Goal: Information Seeking & Learning: Learn about a topic

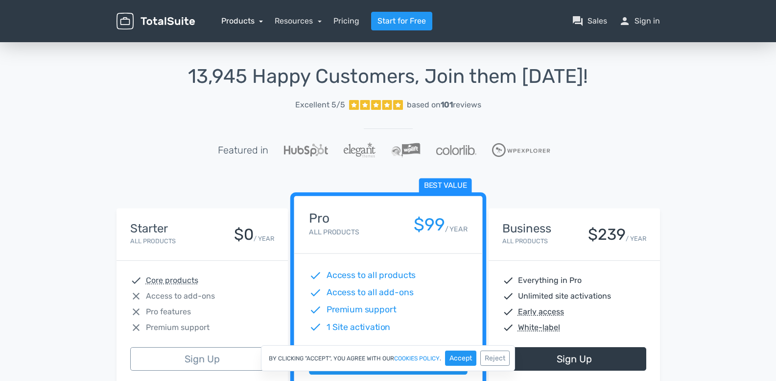
click at [222, 21] on link "Products" at bounding box center [242, 20] width 42 height 9
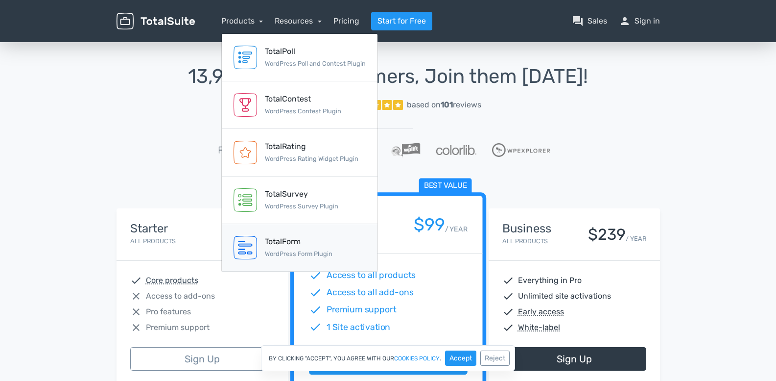
click at [282, 250] on small "WordPress Form Plugin" at bounding box center [299, 253] width 68 height 7
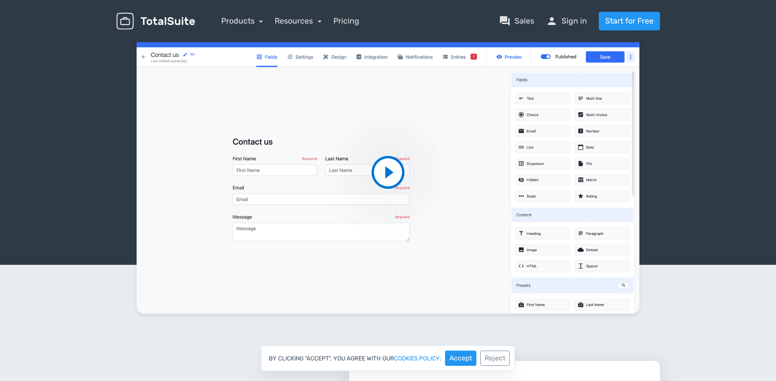
scroll to position [147, 0]
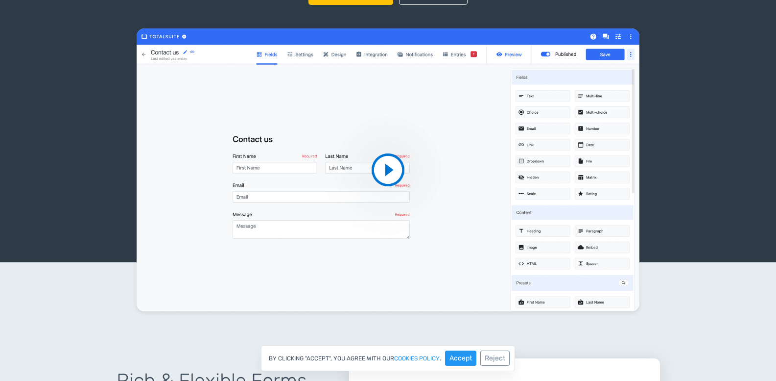
click at [384, 171] on video at bounding box center [388, 169] width 503 height 283
click at [399, 273] on video at bounding box center [388, 169] width 503 height 283
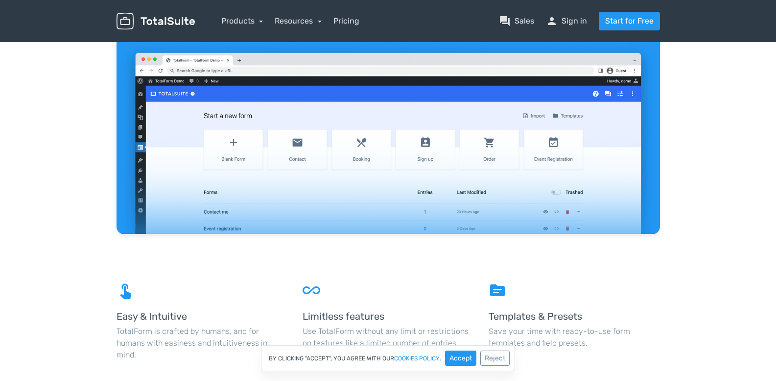
scroll to position [931, 0]
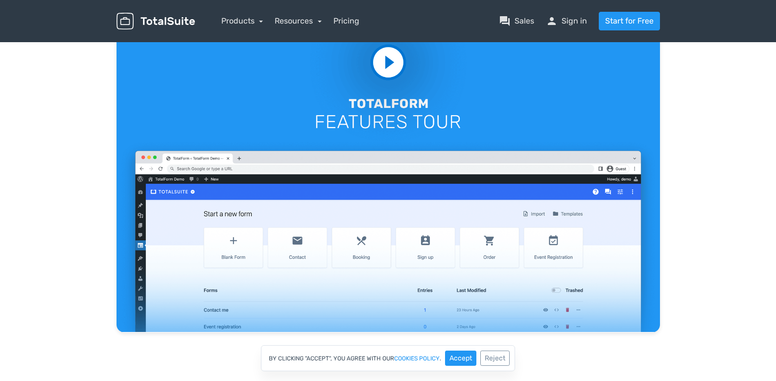
click at [386, 68] on video at bounding box center [389, 179] width 544 height 306
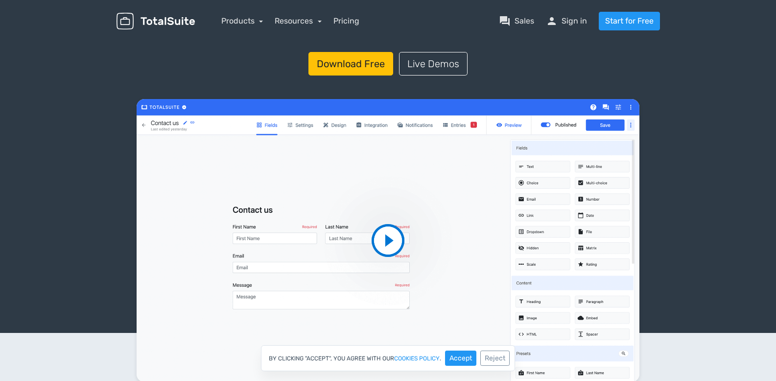
scroll to position [0, 0]
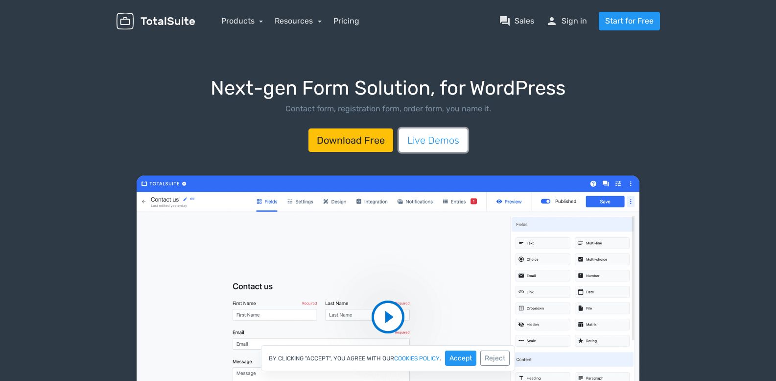
click at [448, 140] on link "Live Demos" at bounding box center [433, 140] width 69 height 24
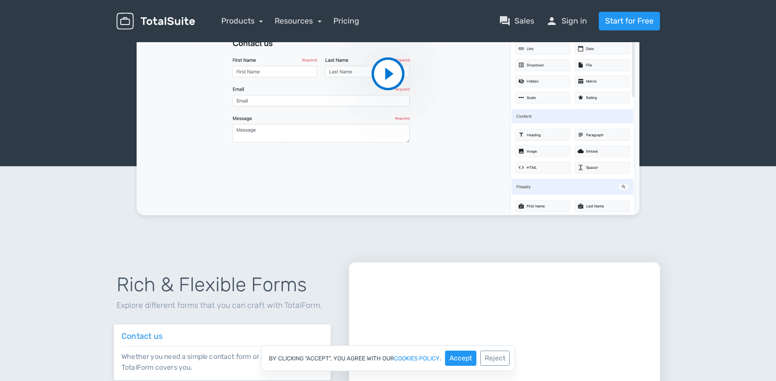
scroll to position [477, 0]
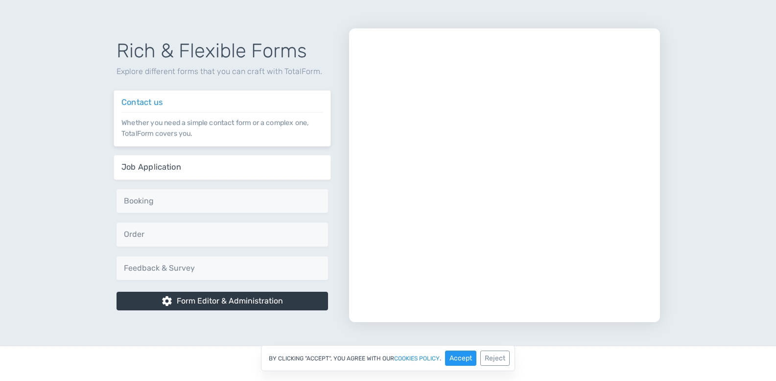
click at [201, 170] on h6 "Job Application" at bounding box center [222, 167] width 202 height 9
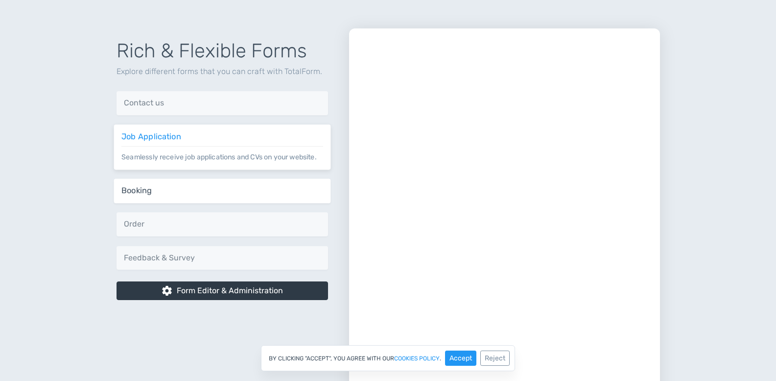
click at [214, 191] on h6 "Booking" at bounding box center [222, 190] width 202 height 9
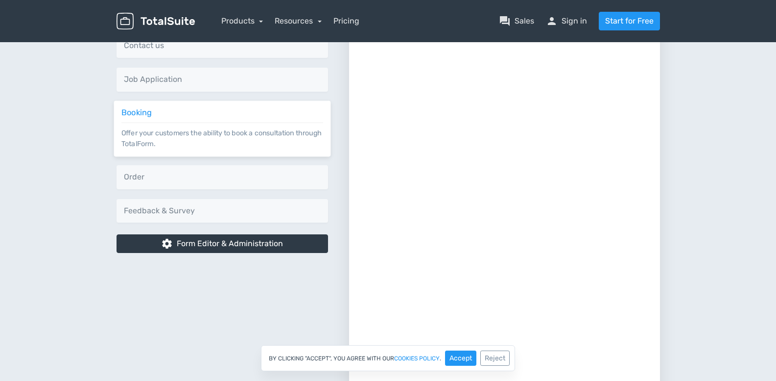
scroll to position [526, 0]
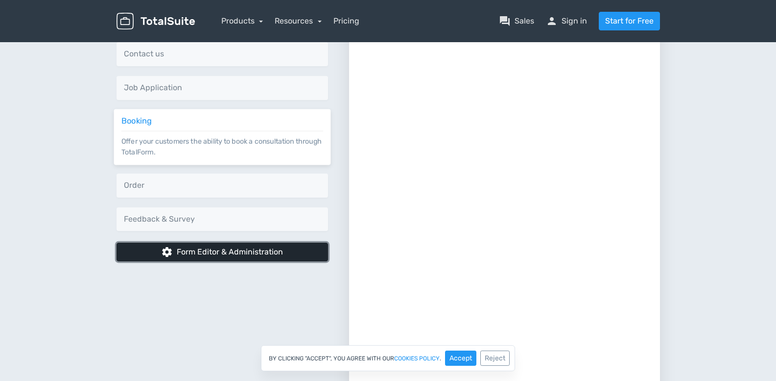
click at [241, 244] on link "settings Form Editor & Administration" at bounding box center [223, 251] width 212 height 19
